Goal: Task Accomplishment & Management: Use online tool/utility

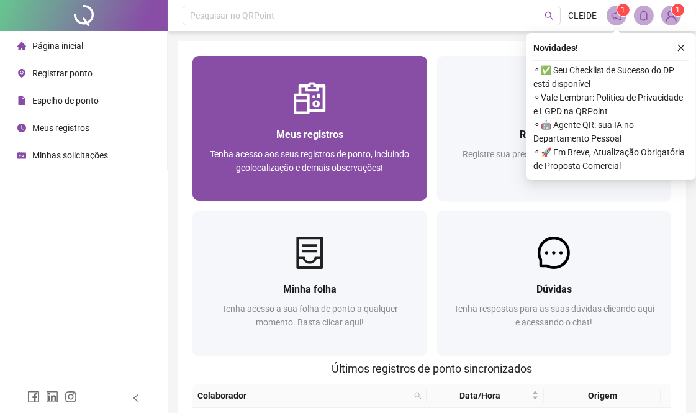
click at [325, 129] on span "Meus registros" at bounding box center [309, 135] width 67 height 12
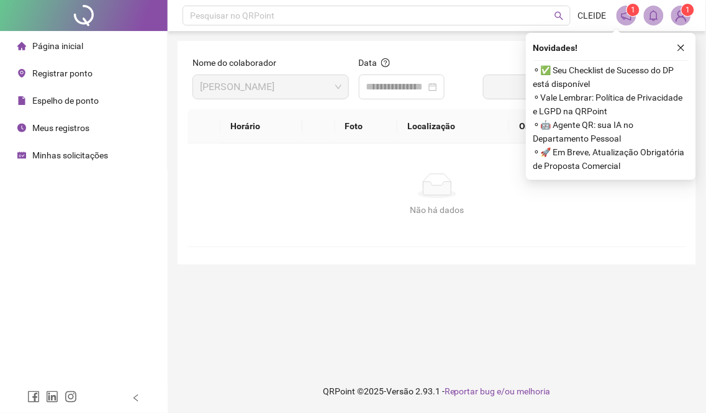
click at [85, 78] on span "Registrar ponto" at bounding box center [62, 73] width 60 height 10
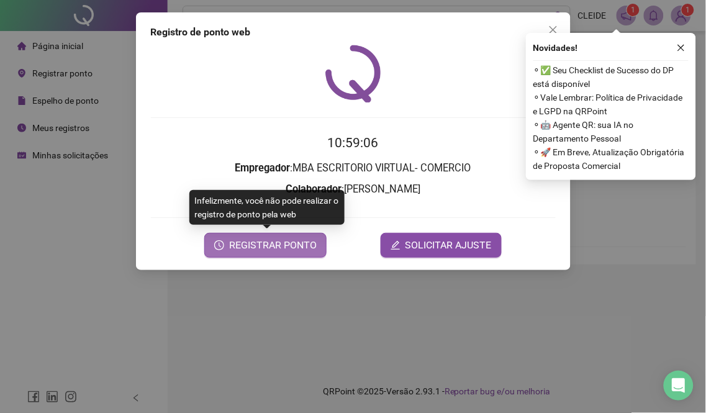
click at [243, 240] on span "REGISTRAR PONTO" at bounding box center [273, 245] width 88 height 15
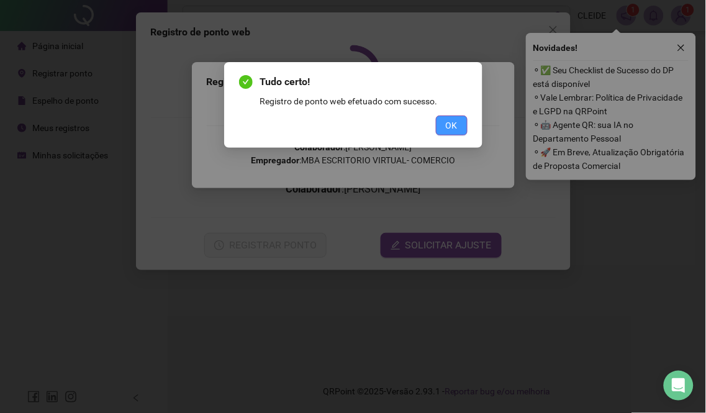
click at [450, 125] on span "OK" at bounding box center [452, 126] width 12 height 14
